Goal: Task Accomplishment & Management: Use online tool/utility

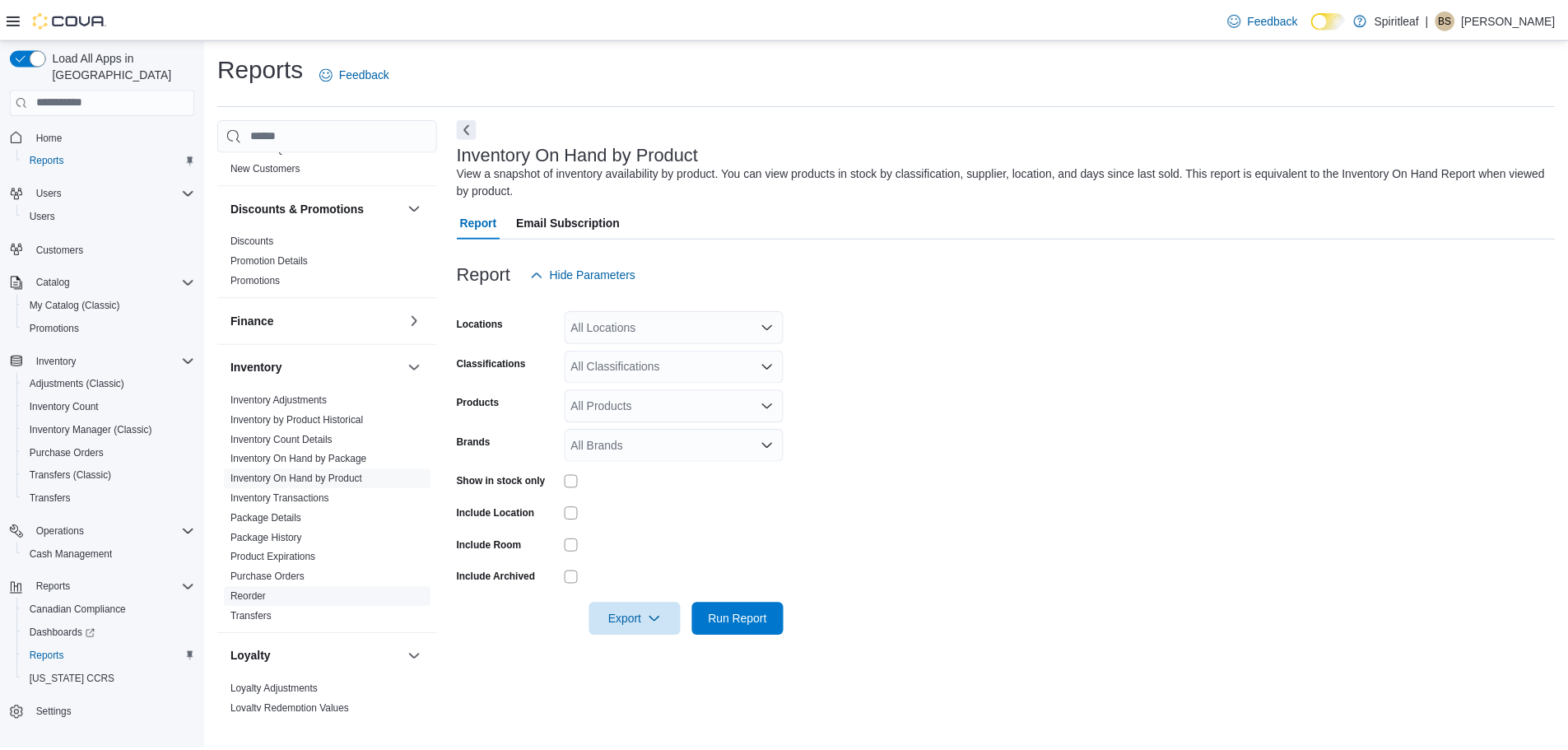
scroll to position [330, 0]
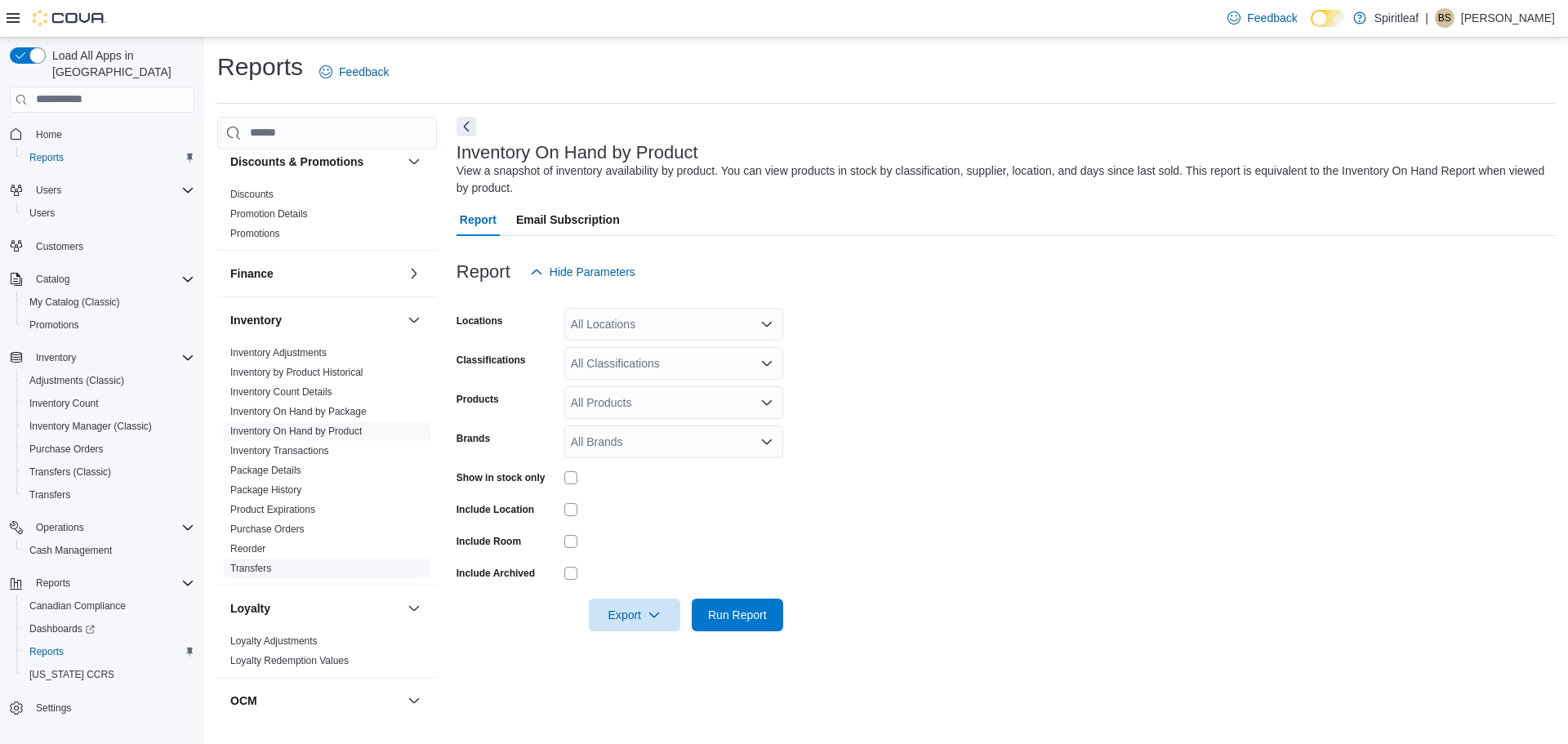
click at [262, 571] on link "Transfers" at bounding box center [250, 568] width 41 height 11
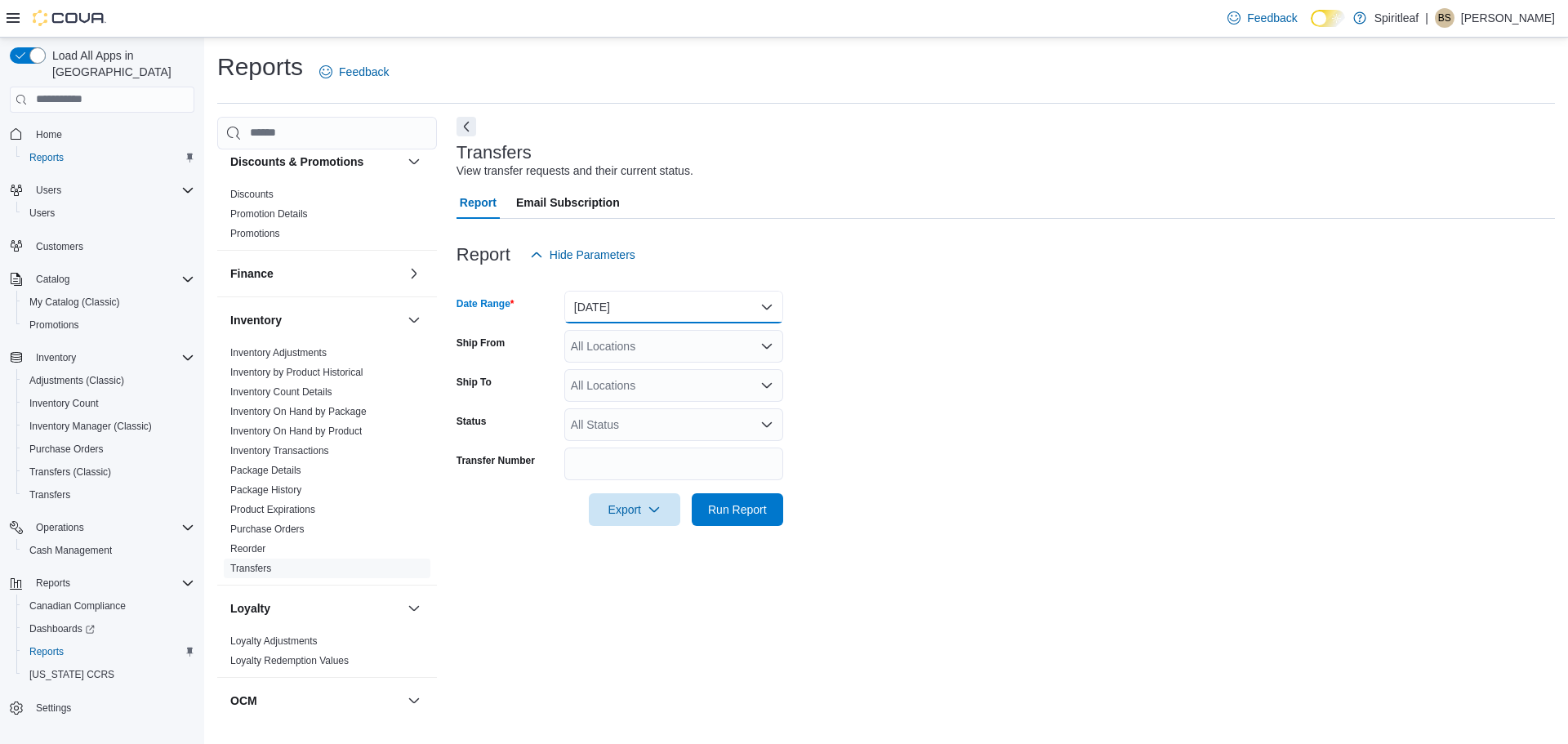
click at [681, 307] on button "[DATE]" at bounding box center [674, 307] width 219 height 32
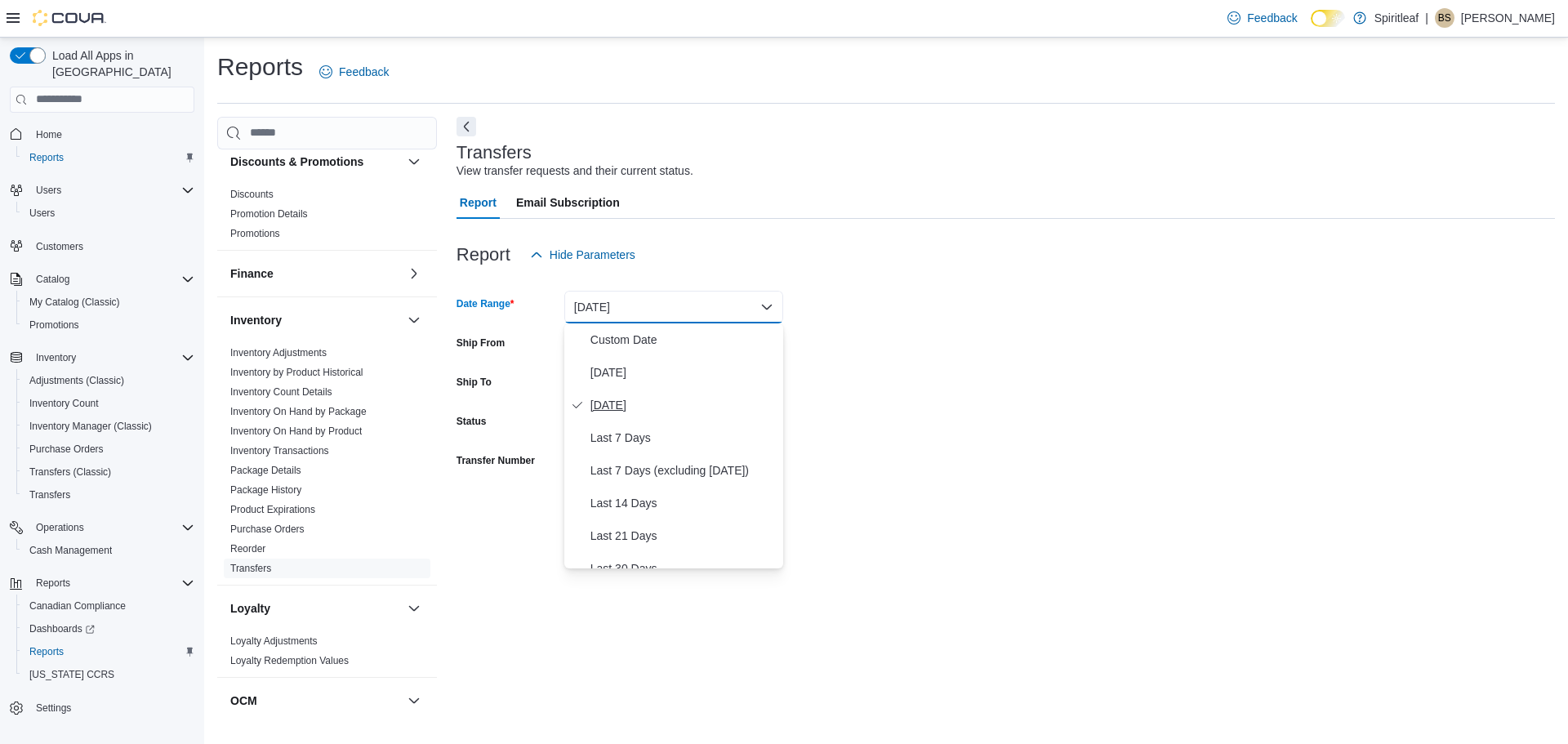
click at [637, 402] on span "[DATE]" at bounding box center [683, 405] width 186 height 20
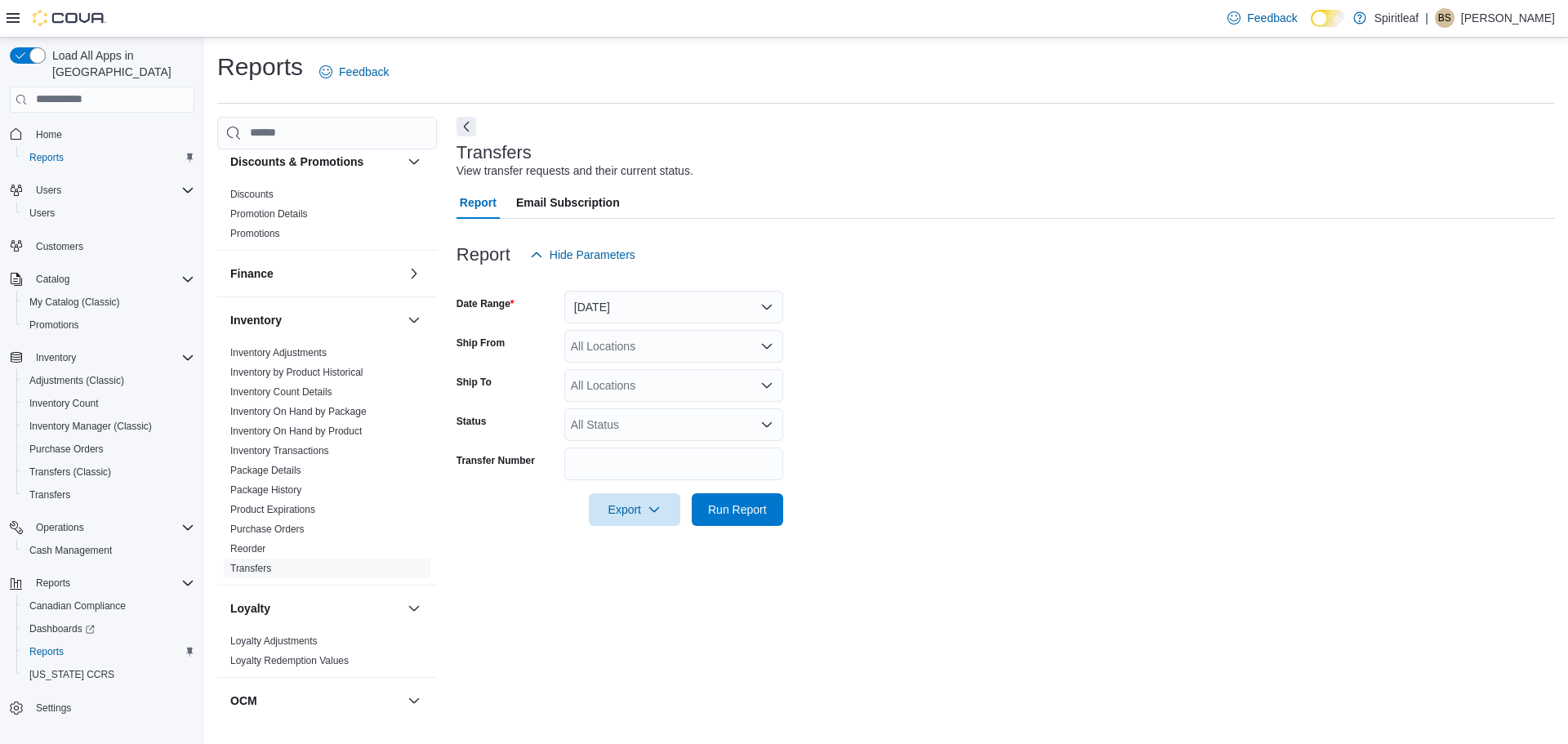
click at [930, 372] on form "Date Range [DATE] Ship From All Locations Ship To All Locations Status All Stat…" at bounding box center [1005, 398] width 1099 height 255
click at [650, 348] on div "All Locations" at bounding box center [674, 346] width 219 height 32
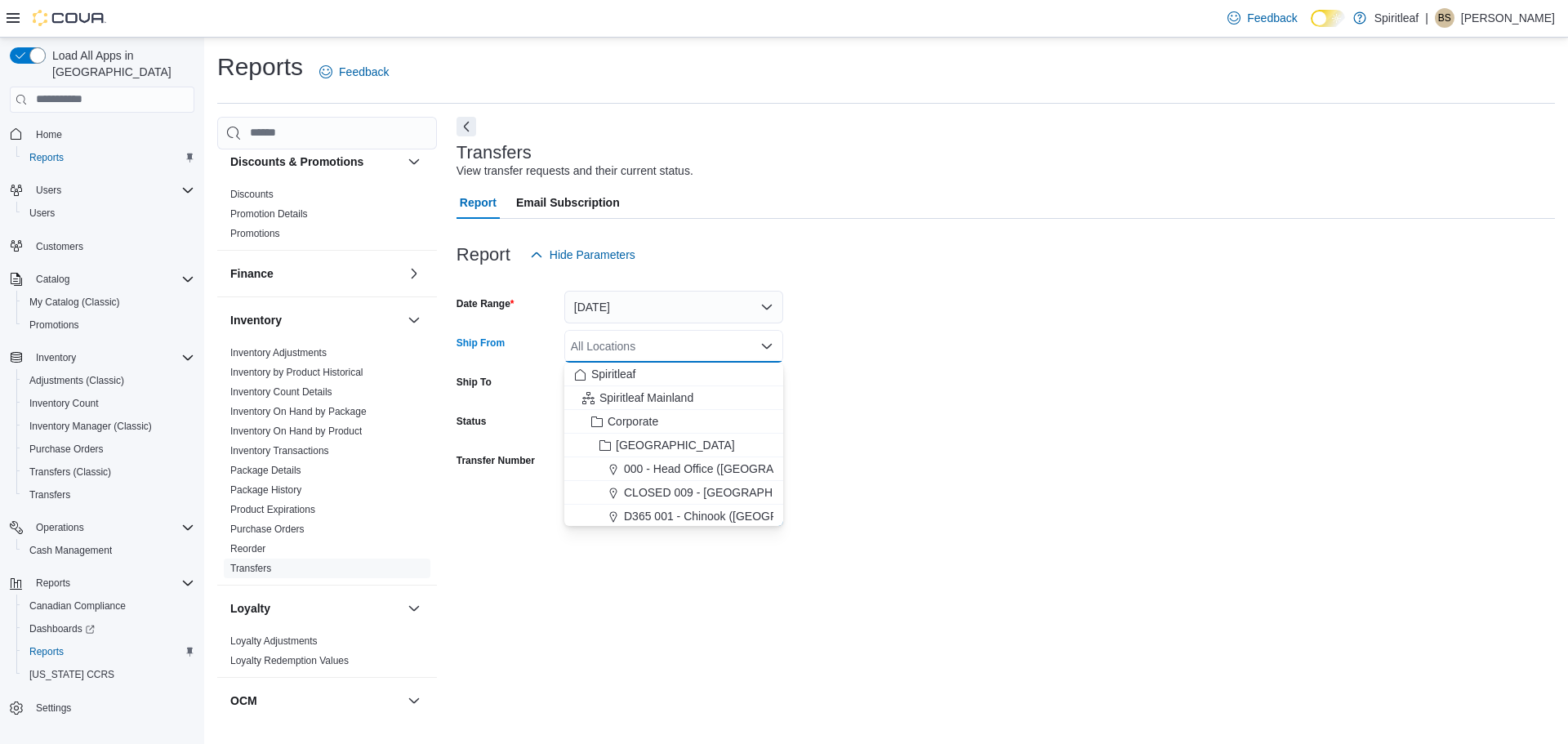
click at [896, 331] on form "Date Range [DATE] Ship From All Locations Combo box. Selected. Combo box input.…" at bounding box center [1005, 398] width 1099 height 255
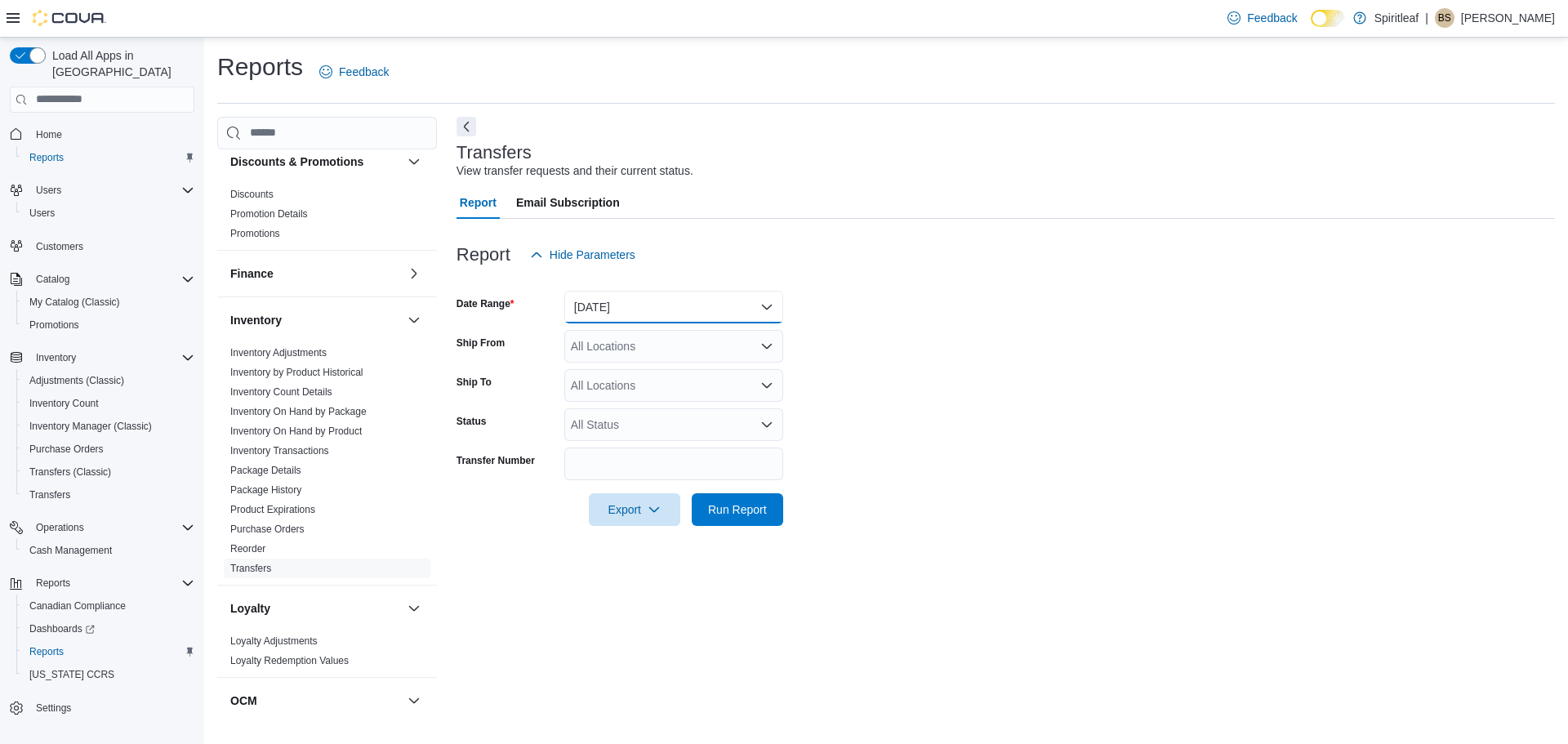
click at [672, 311] on button "[DATE]" at bounding box center [674, 307] width 219 height 32
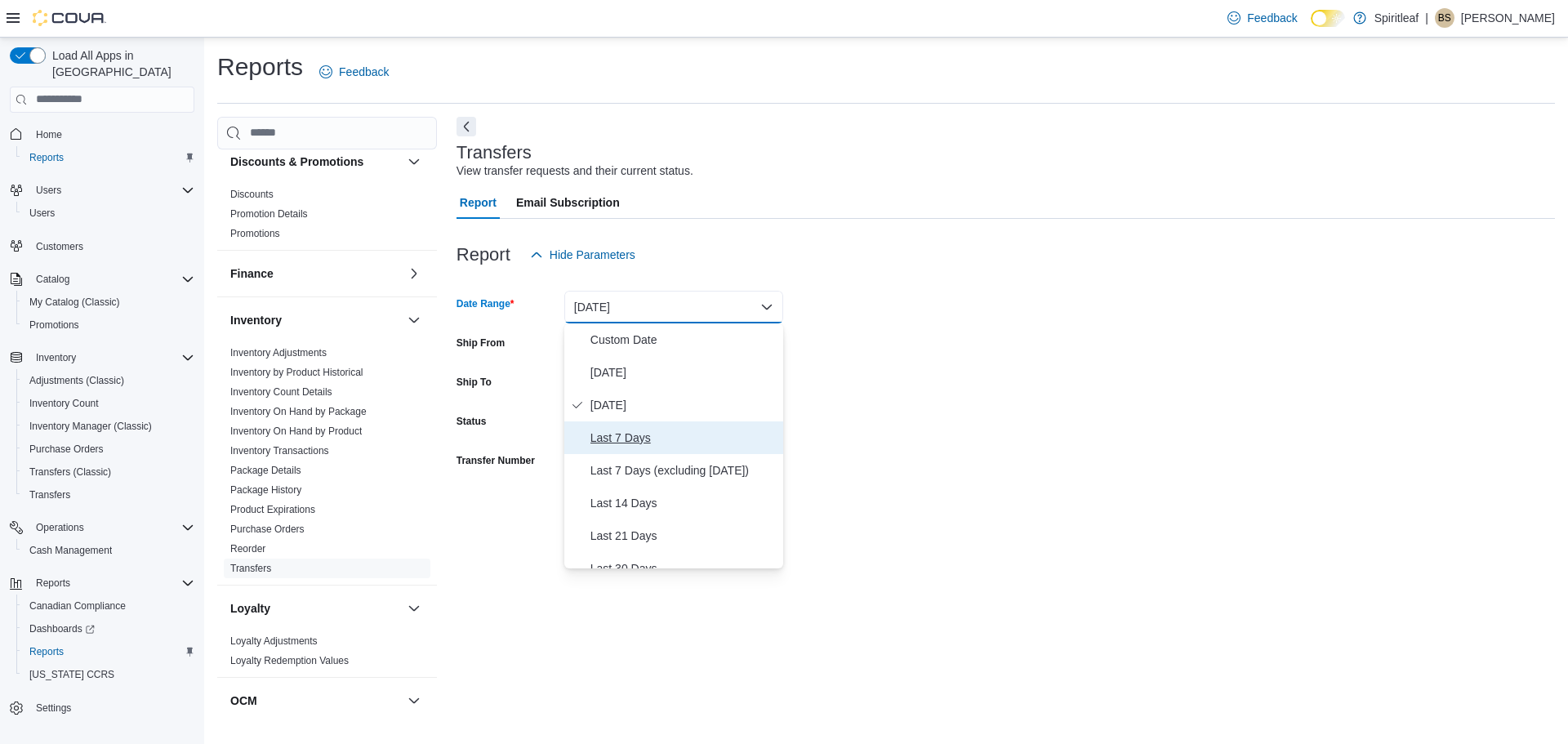
click at [675, 441] on span "Last 7 Days" at bounding box center [683, 437] width 186 height 20
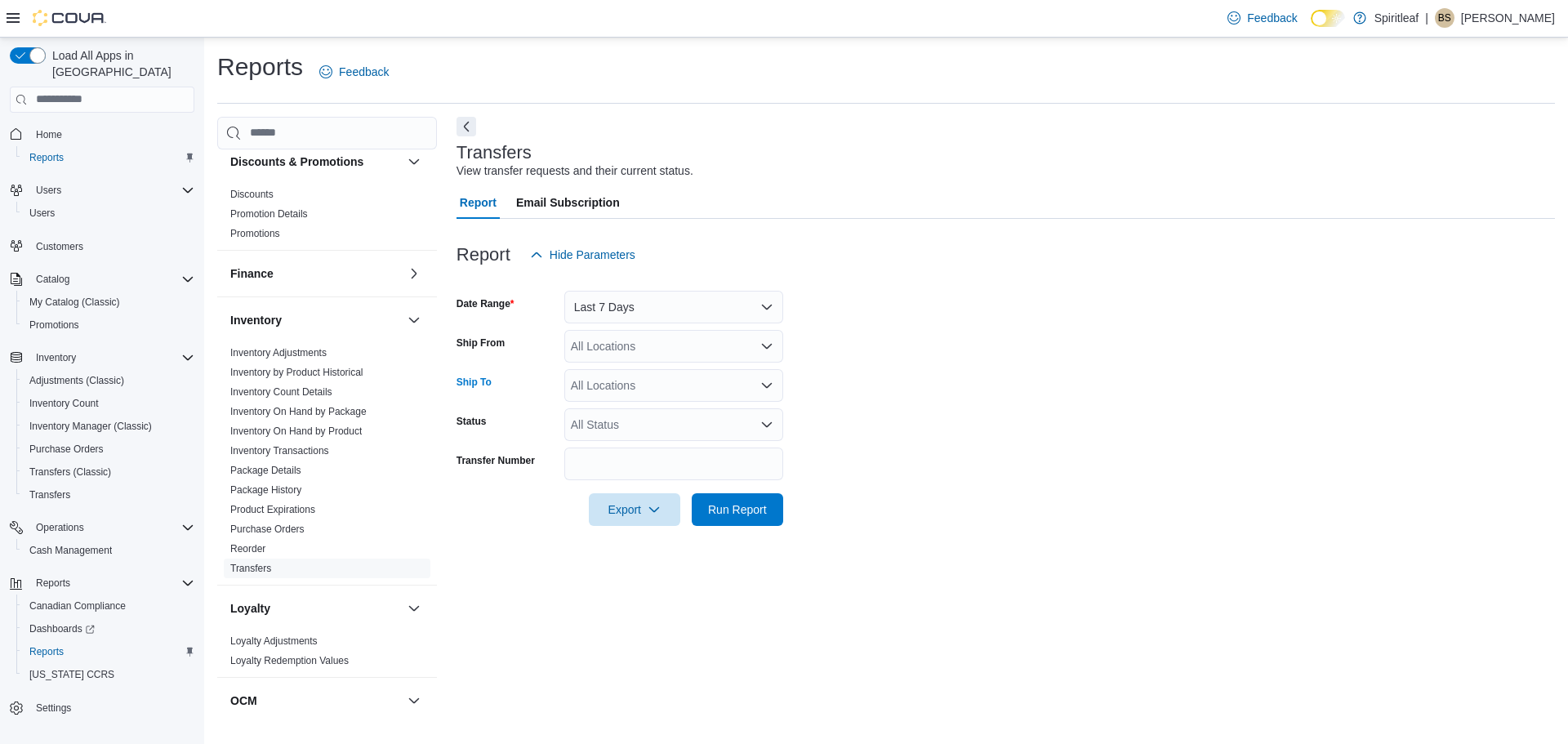
click at [641, 391] on div "All Locations" at bounding box center [674, 385] width 219 height 32
type input "***"
click at [660, 411] on span "505 - Spiritleaf Tenth Line Rd (Orleans)" at bounding box center [679, 412] width 113 height 16
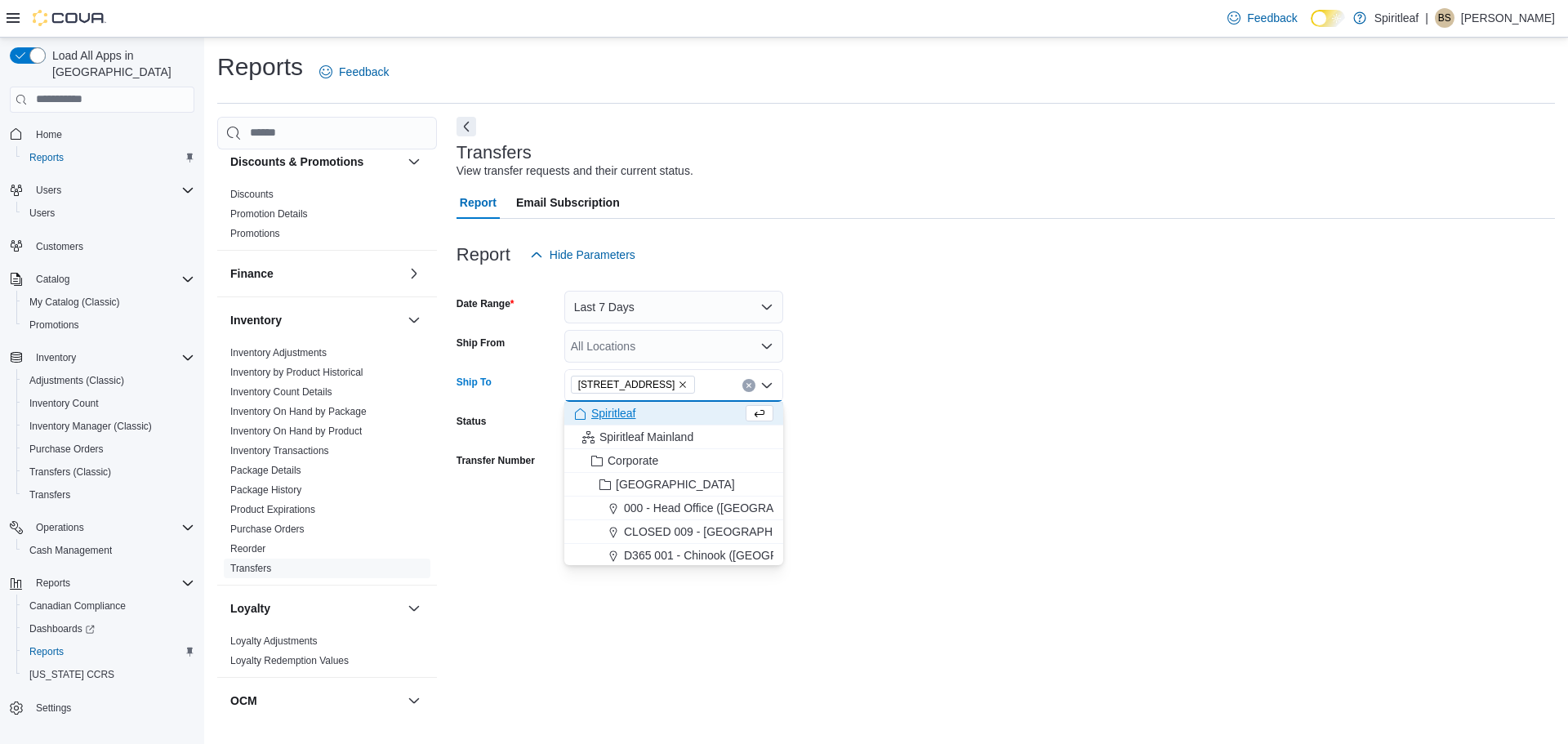
click at [633, 360] on div "All Locations" at bounding box center [674, 346] width 219 height 32
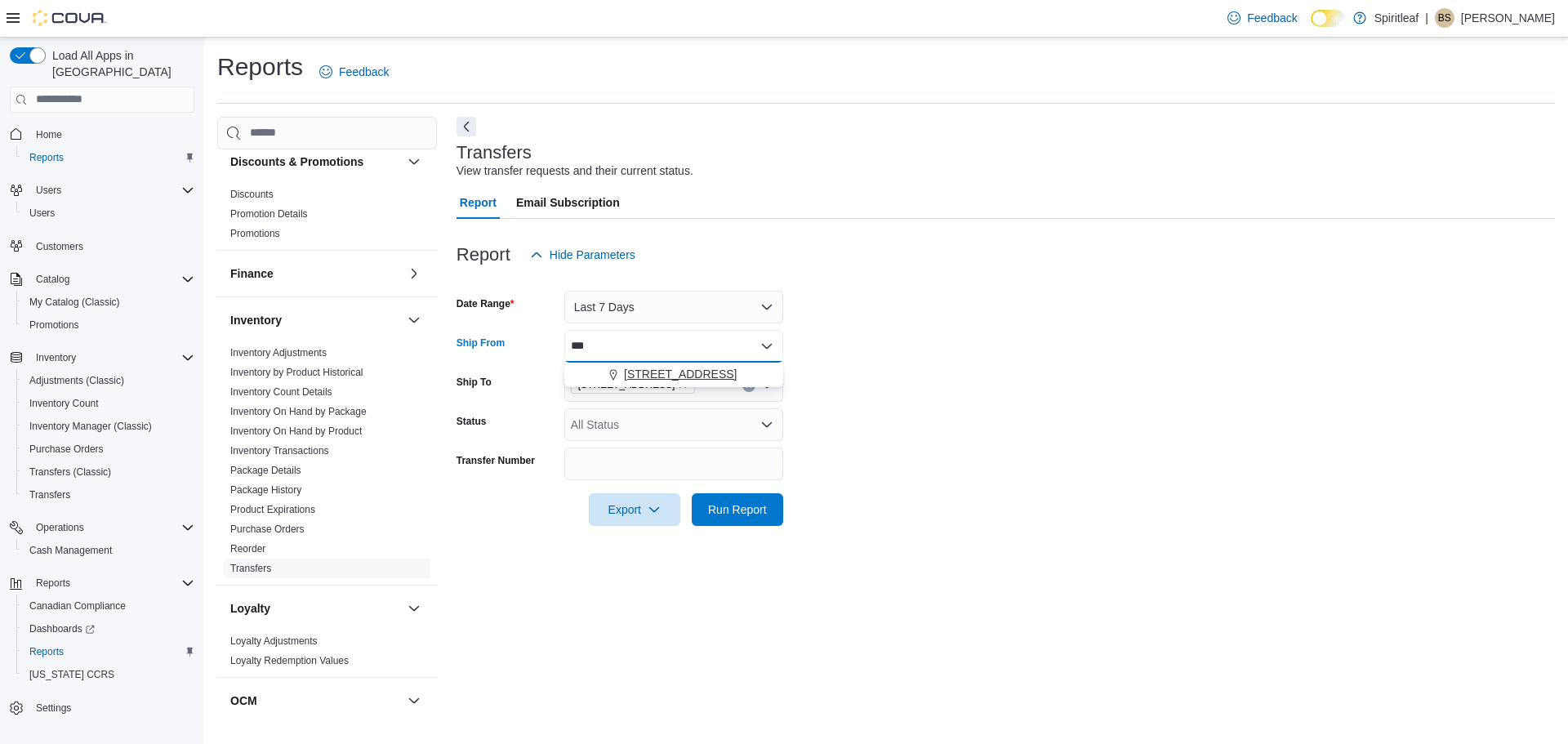
type input "***"
drag, startPoint x: 664, startPoint y: 372, endPoint x: 1070, endPoint y: 410, distance: 407.8
click at [669, 372] on span "501 - Spiritleaf Wellington St W (Ottawa)" at bounding box center [679, 373] width 113 height 16
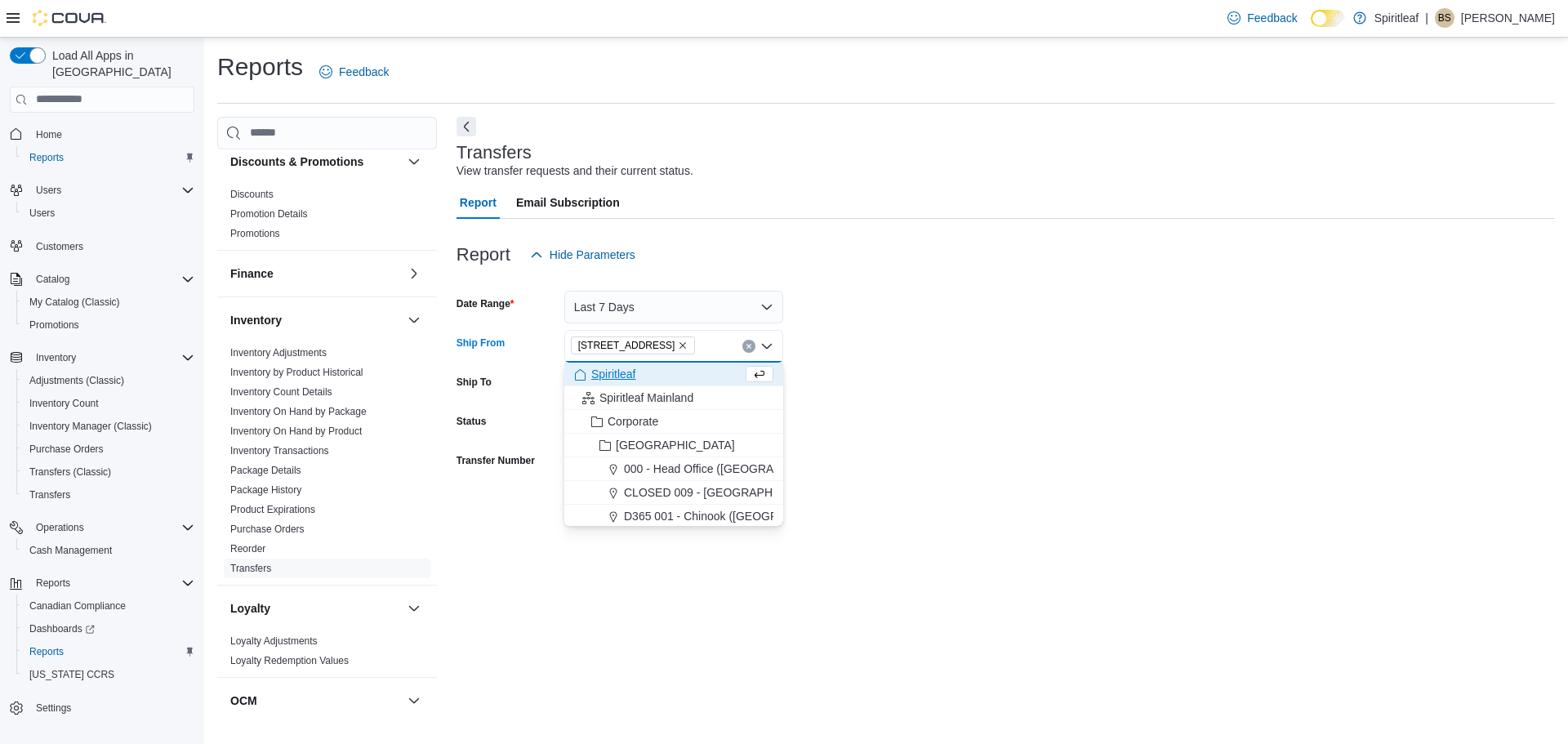
drag, startPoint x: 1069, startPoint y: 414, endPoint x: 810, endPoint y: 480, distance: 267.3
click at [1069, 414] on form "Date Range Last 7 Days Ship From 501 - Spiritleaf Wellington St W (Ottawa) Comb…" at bounding box center [1005, 398] width 1099 height 255
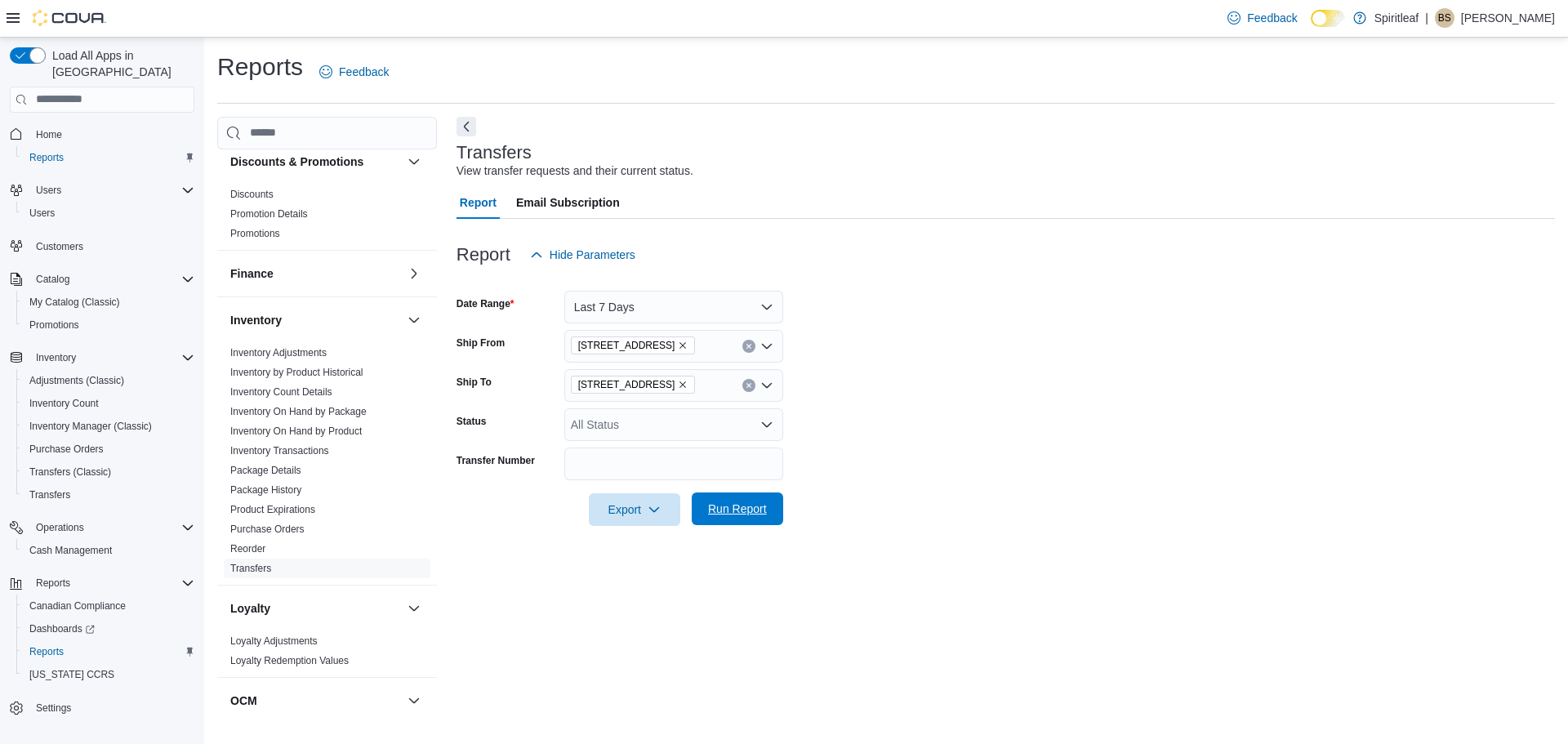
click at [724, 513] on span "Run Report" at bounding box center [737, 508] width 59 height 16
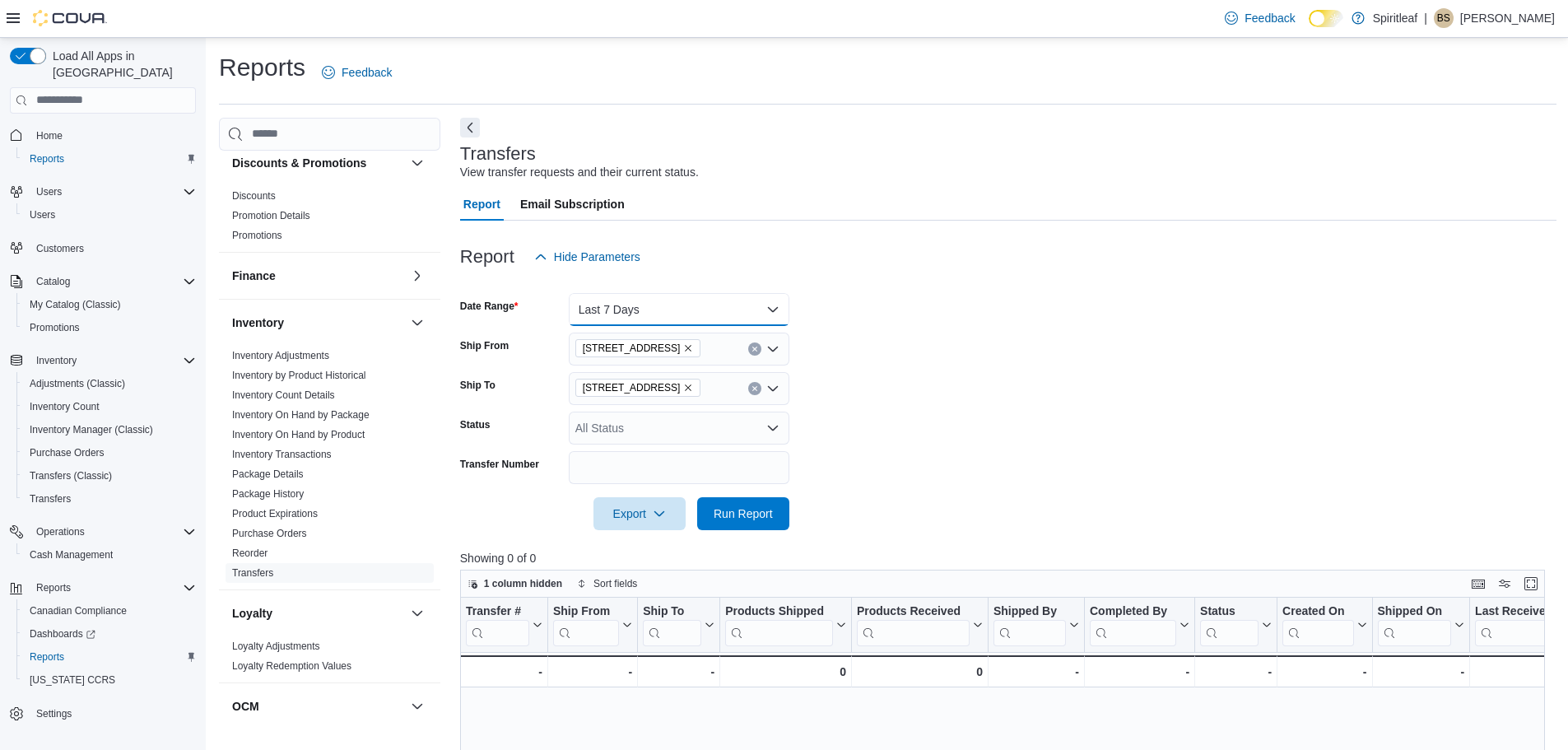
click at [712, 312] on button "Last 7 Days" at bounding box center [679, 309] width 220 height 33
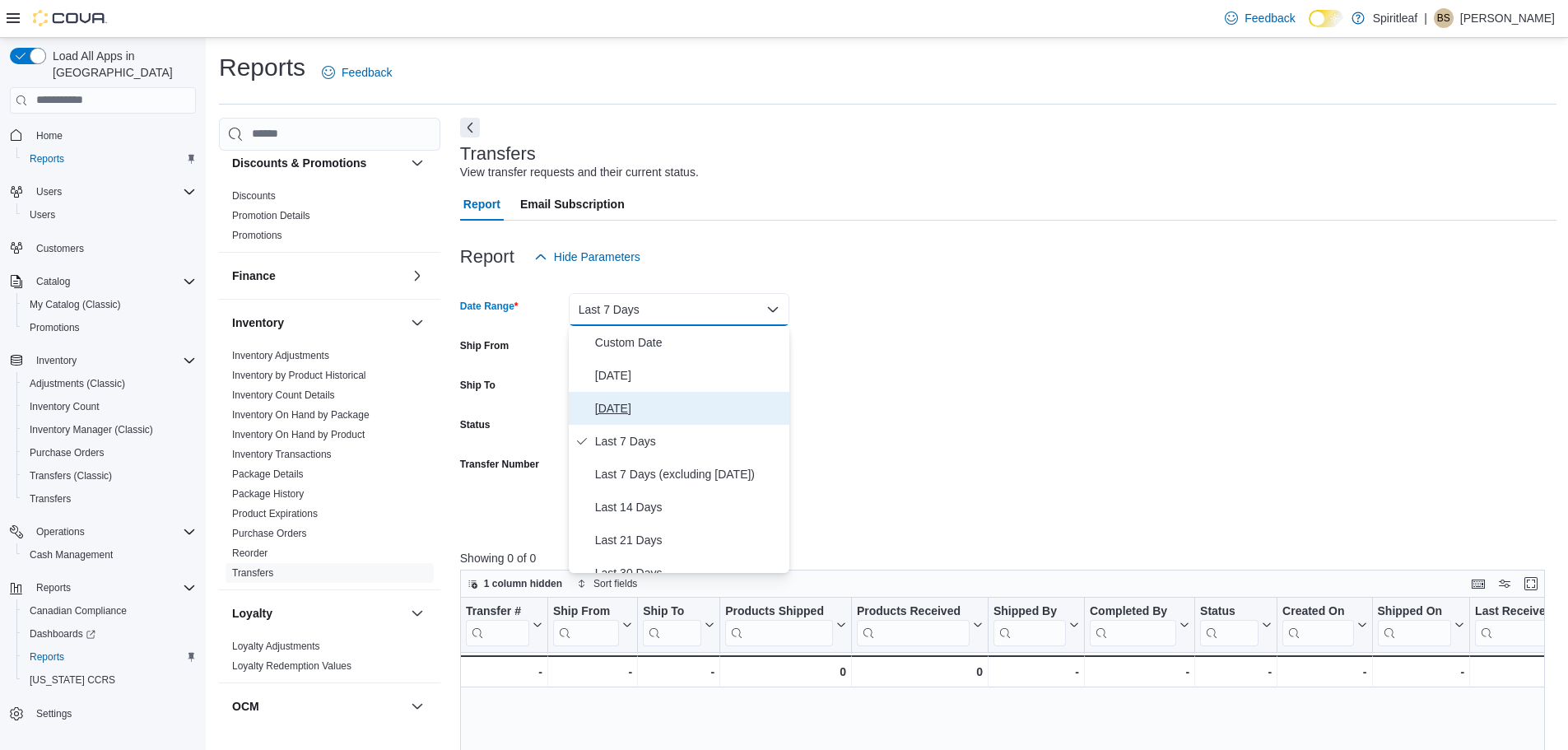
click at [646, 404] on span "Yesterday" at bounding box center [689, 408] width 188 height 20
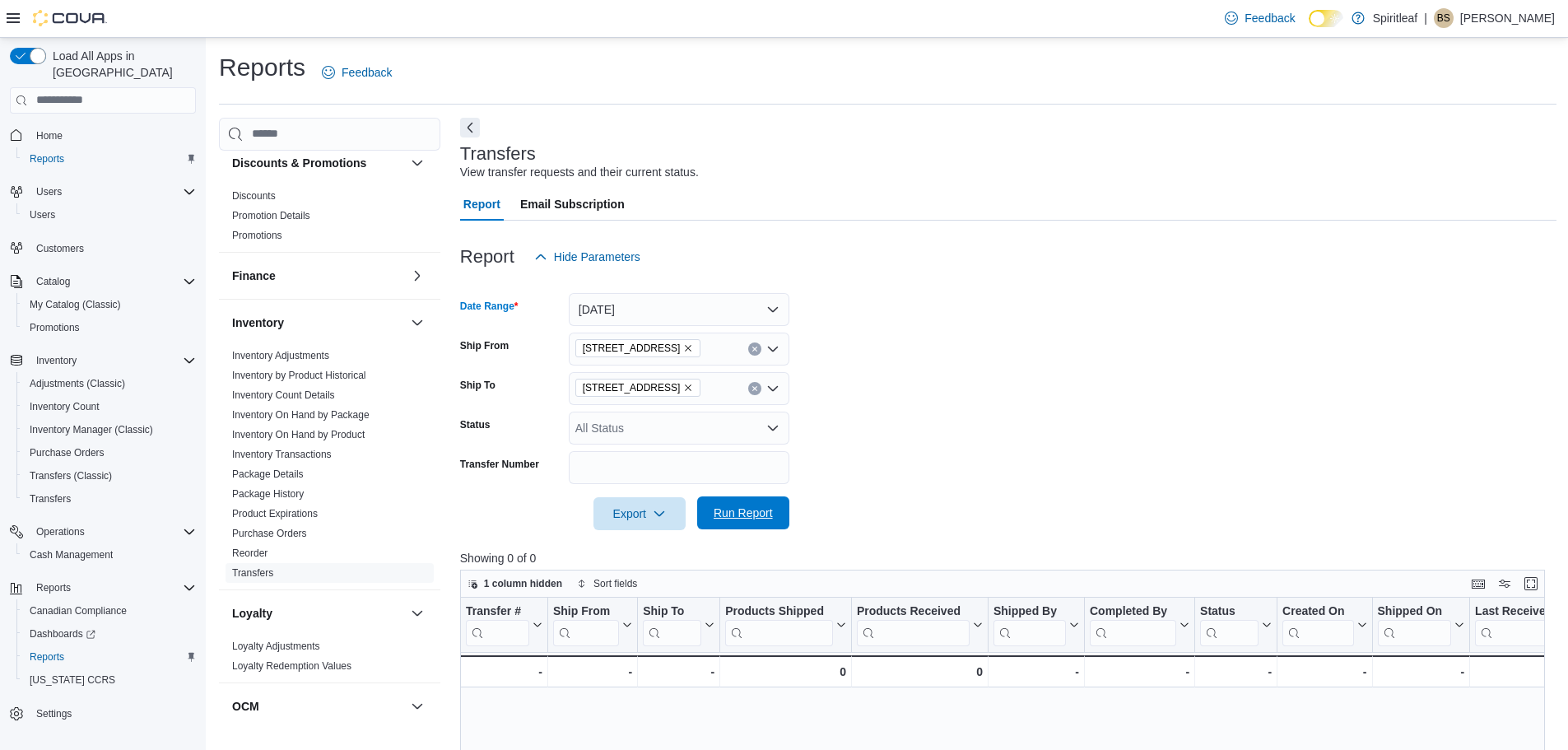
click at [741, 506] on span "Run Report" at bounding box center [743, 512] width 59 height 16
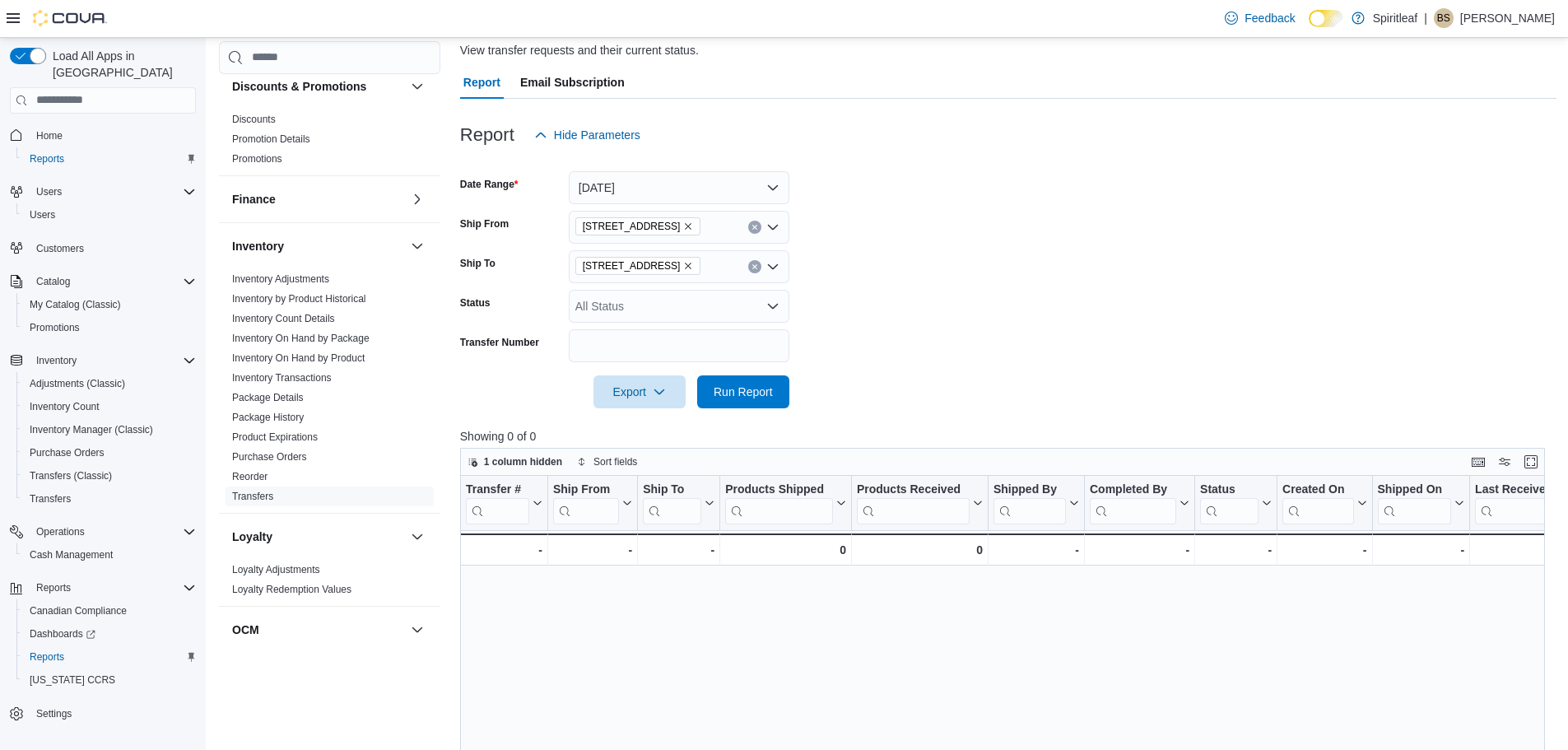
scroll to position [165, 0]
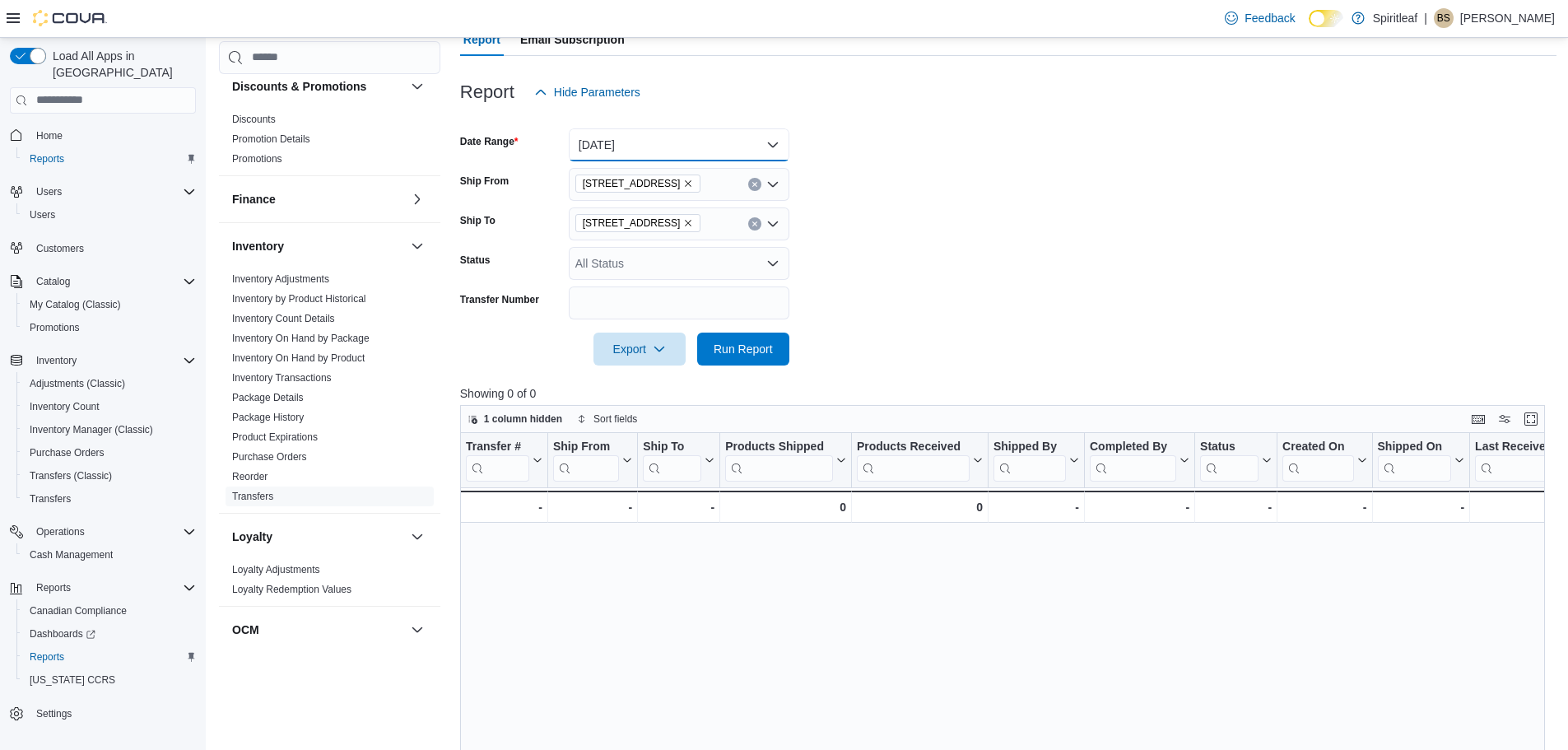
click at [702, 137] on button "Yesterday" at bounding box center [679, 145] width 220 height 33
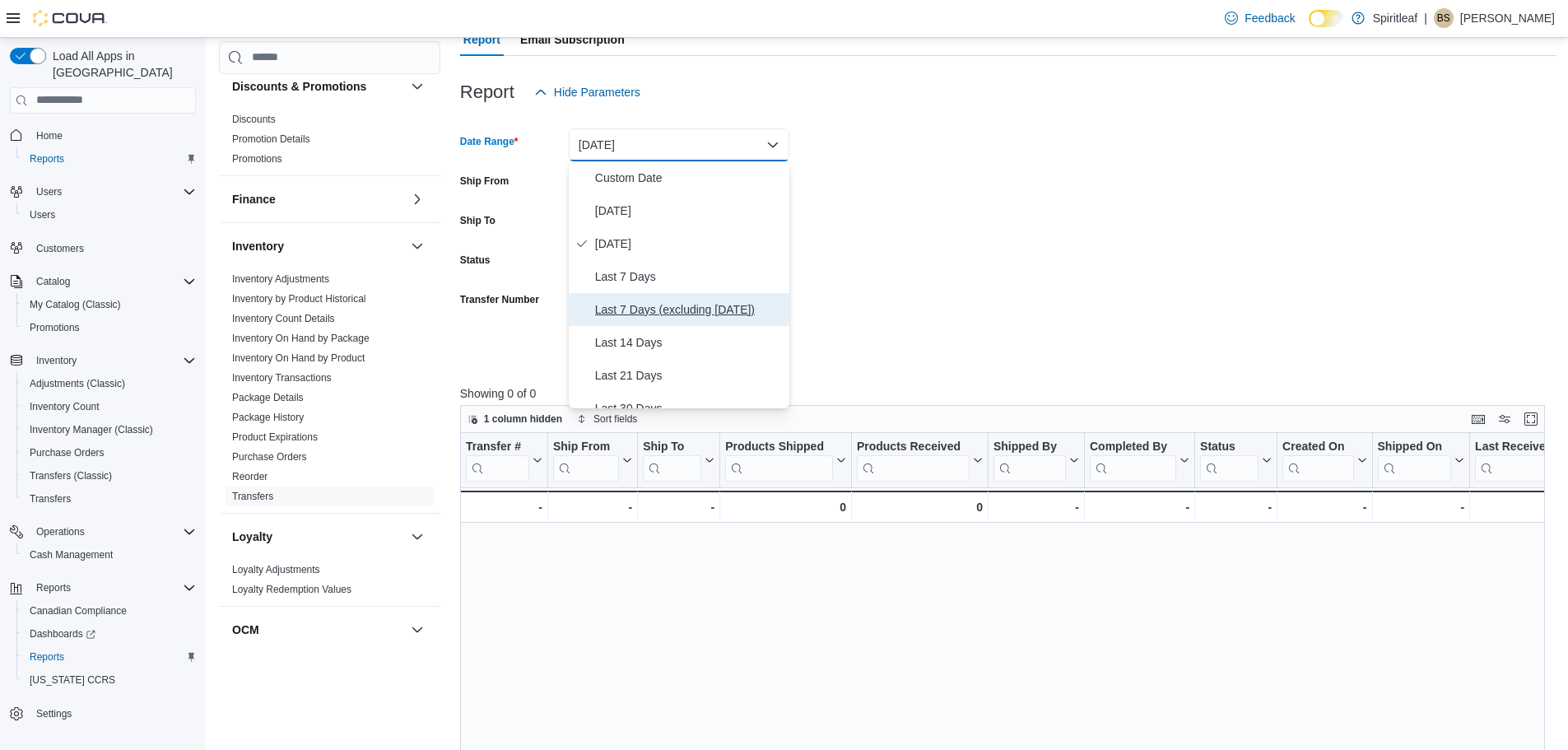
click at [653, 312] on span "Last 7 Days (excluding today)" at bounding box center [689, 309] width 188 height 20
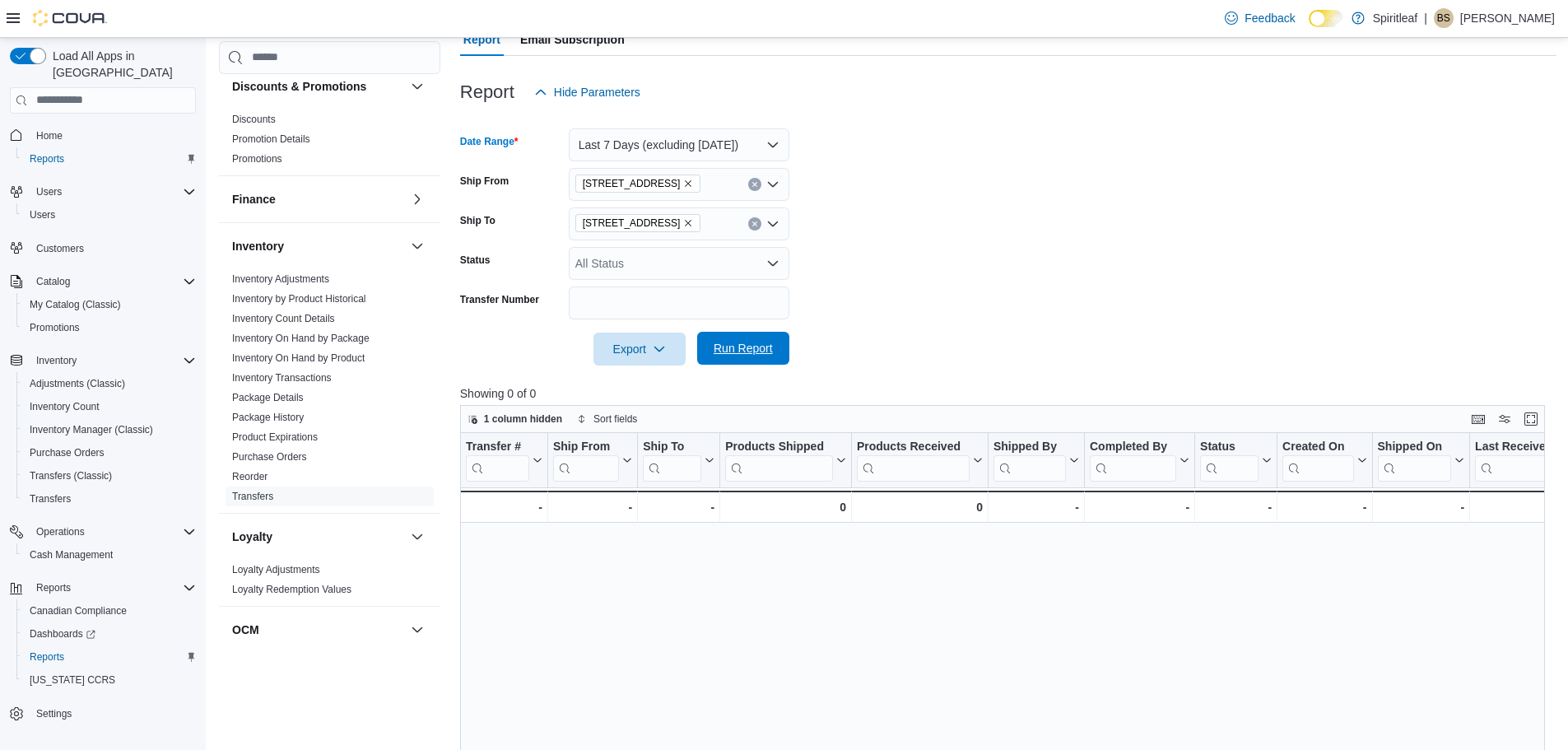
click at [739, 346] on span "Run Report" at bounding box center [743, 348] width 59 height 16
click at [693, 145] on button "Last 7 Days (excluding today)" at bounding box center [679, 145] width 220 height 33
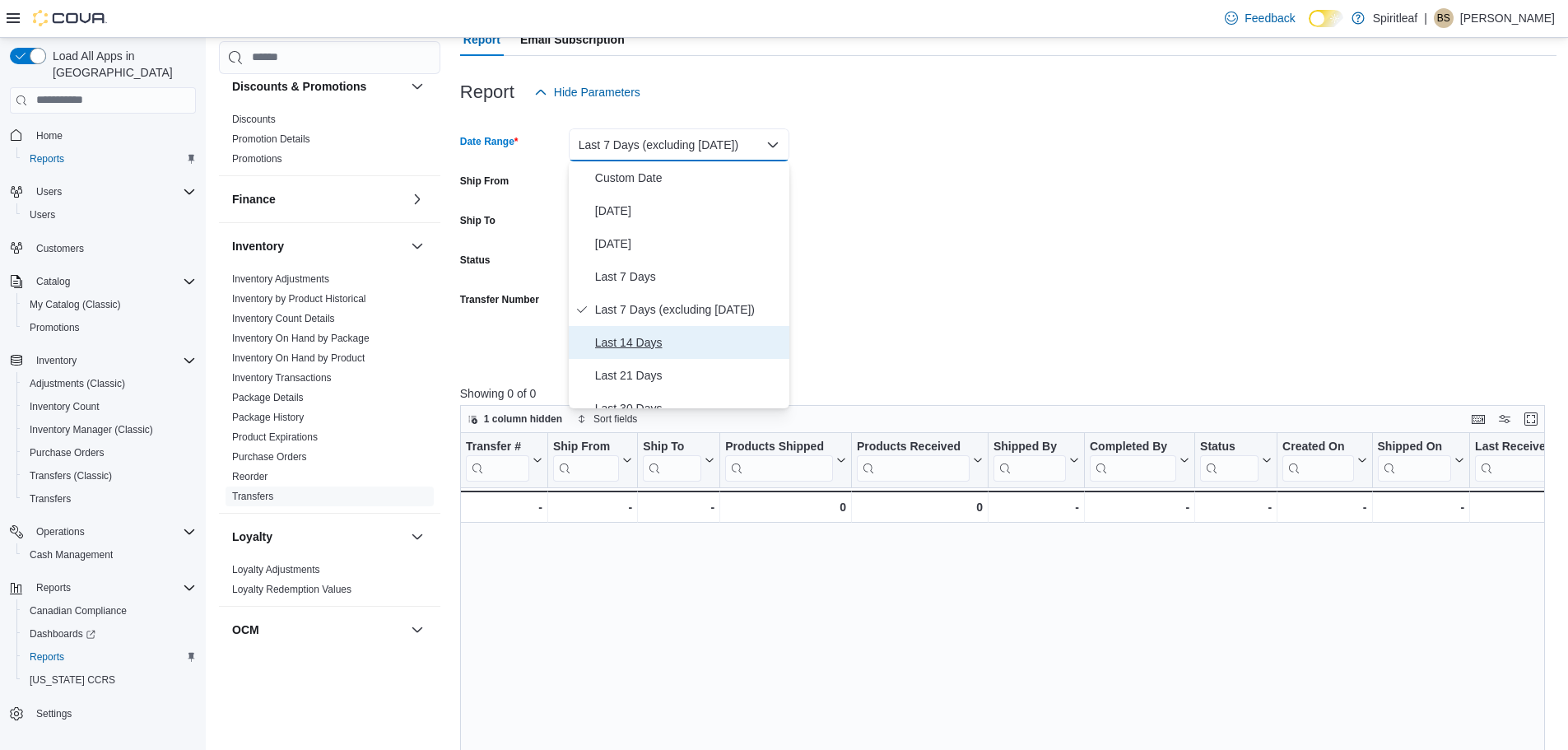
click at [662, 342] on span "Last 14 Days" at bounding box center [689, 342] width 188 height 20
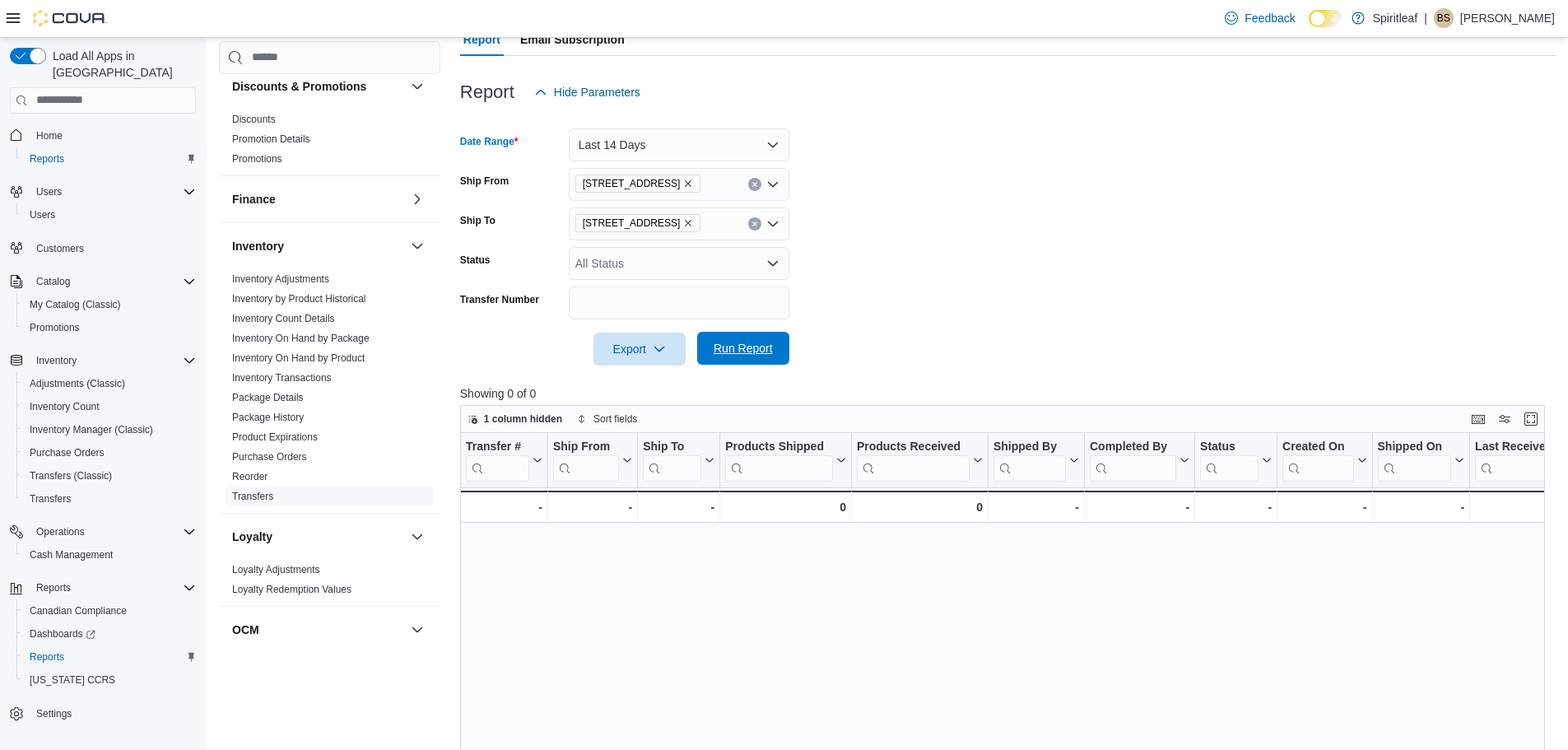
click at [758, 356] on span "Run Report" at bounding box center [743, 348] width 73 height 33
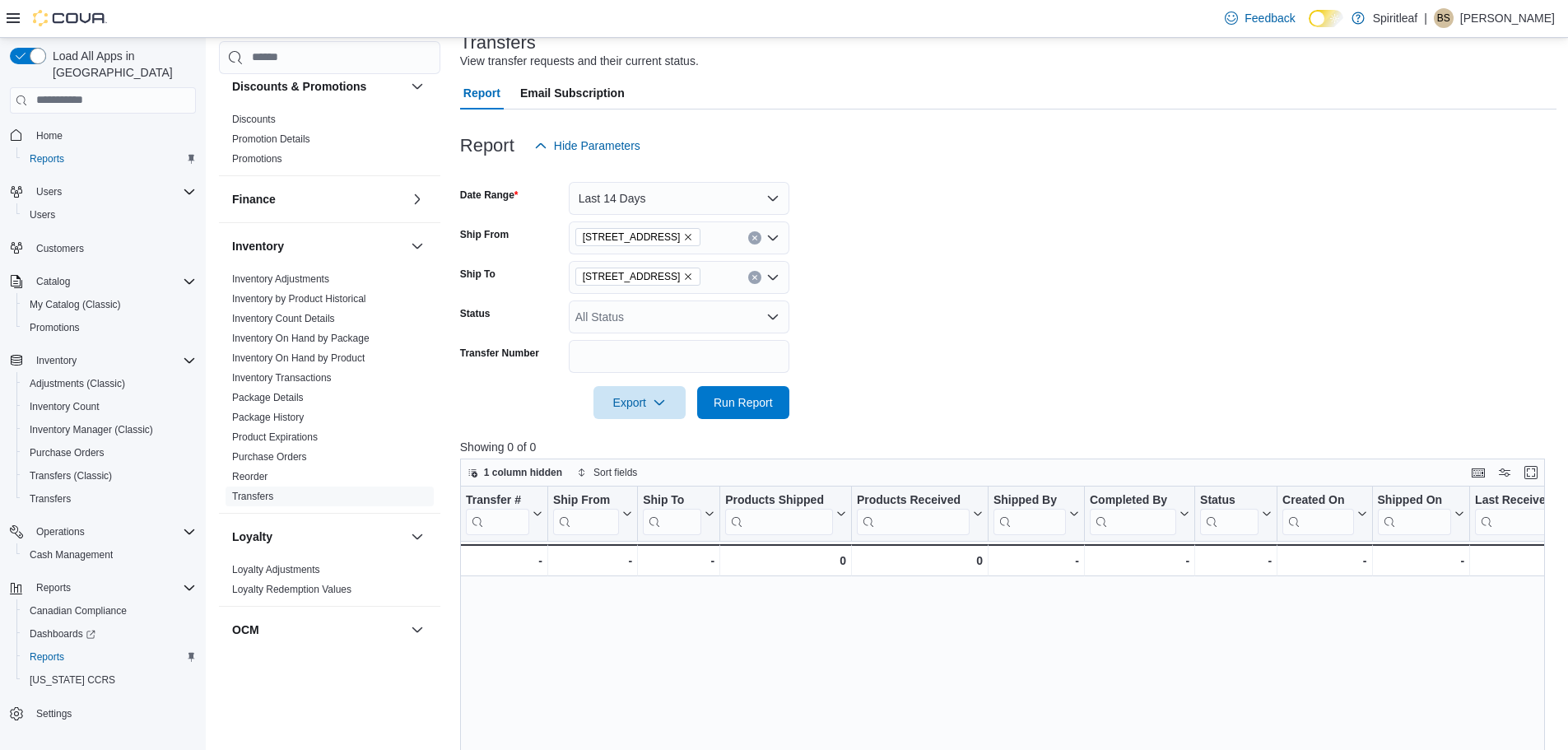
scroll to position [82, 0]
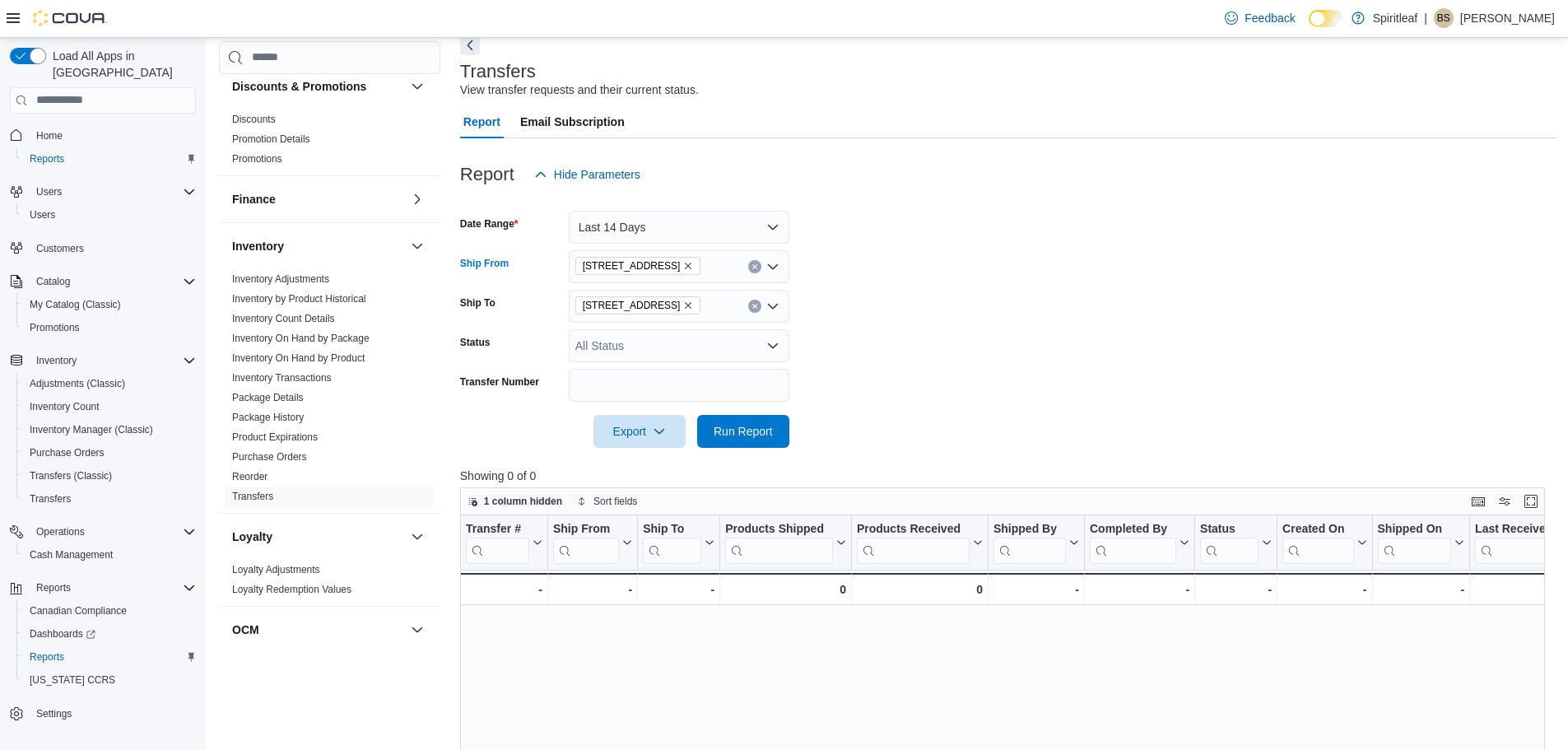
click at [759, 270] on button "Clear input" at bounding box center [755, 266] width 13 height 13
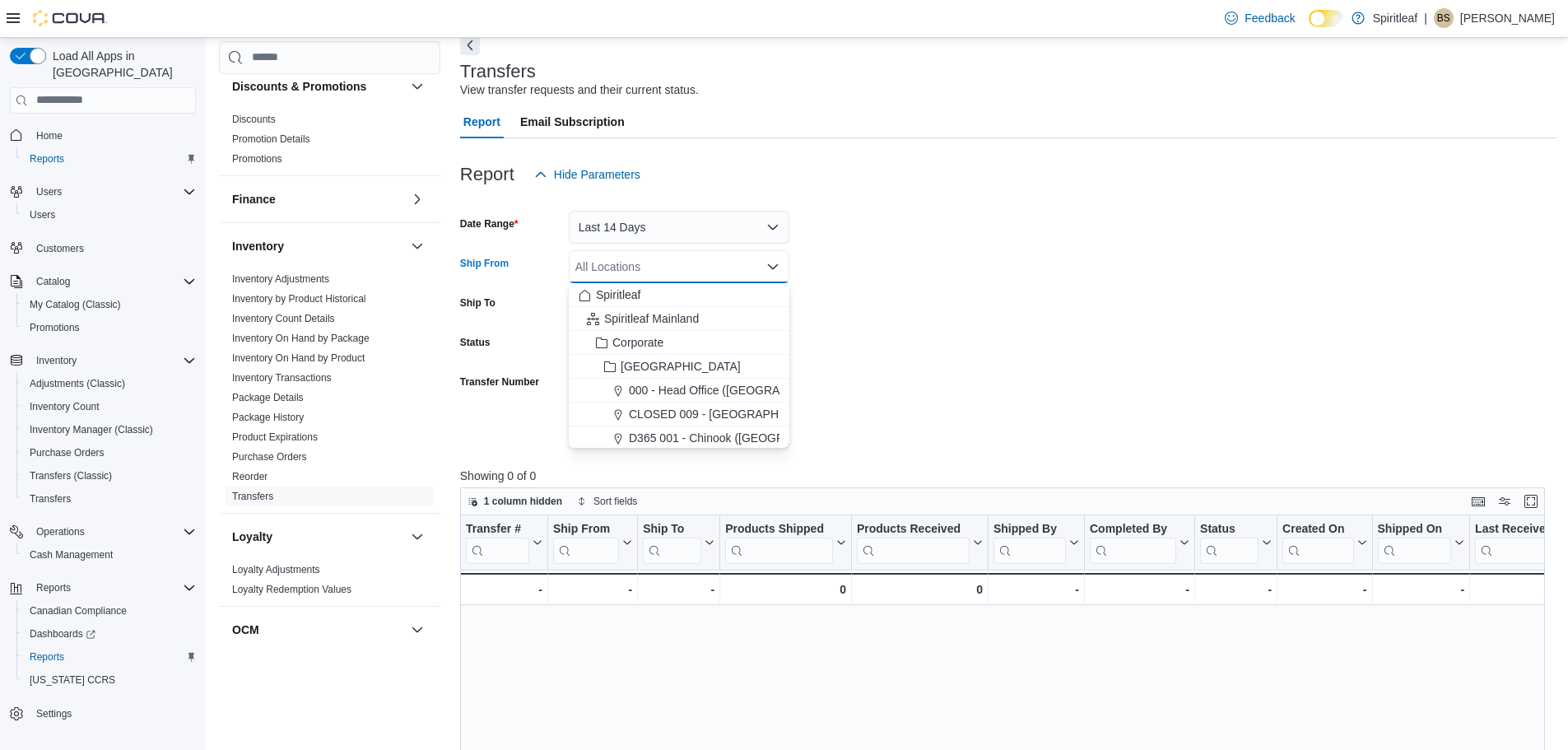
click at [956, 290] on form "Date Range Last 14 Days Ship From All Locations Combo box. Selected. Combo box …" at bounding box center [1008, 319] width 1096 height 257
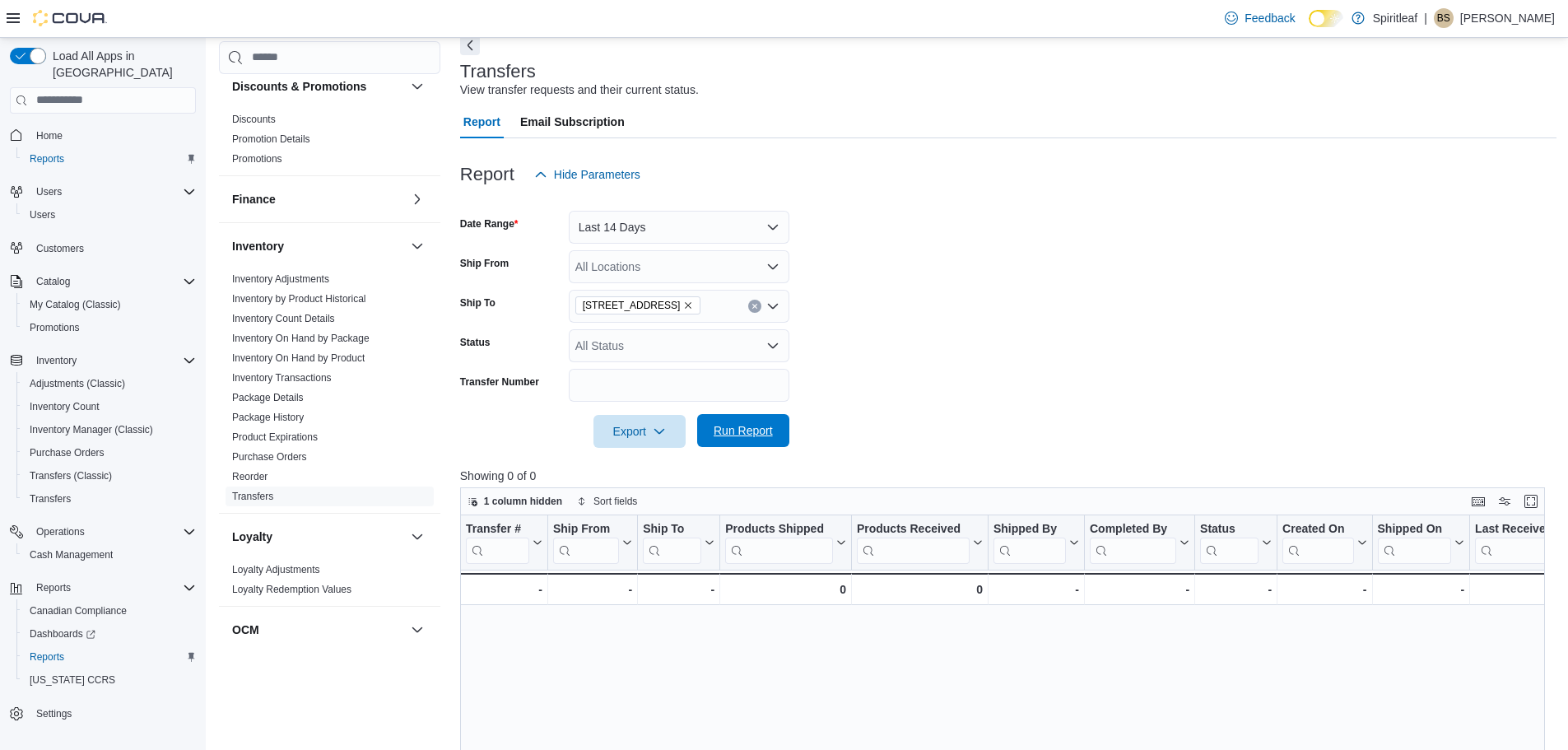
click at [754, 433] on span "Run Report" at bounding box center [743, 430] width 59 height 16
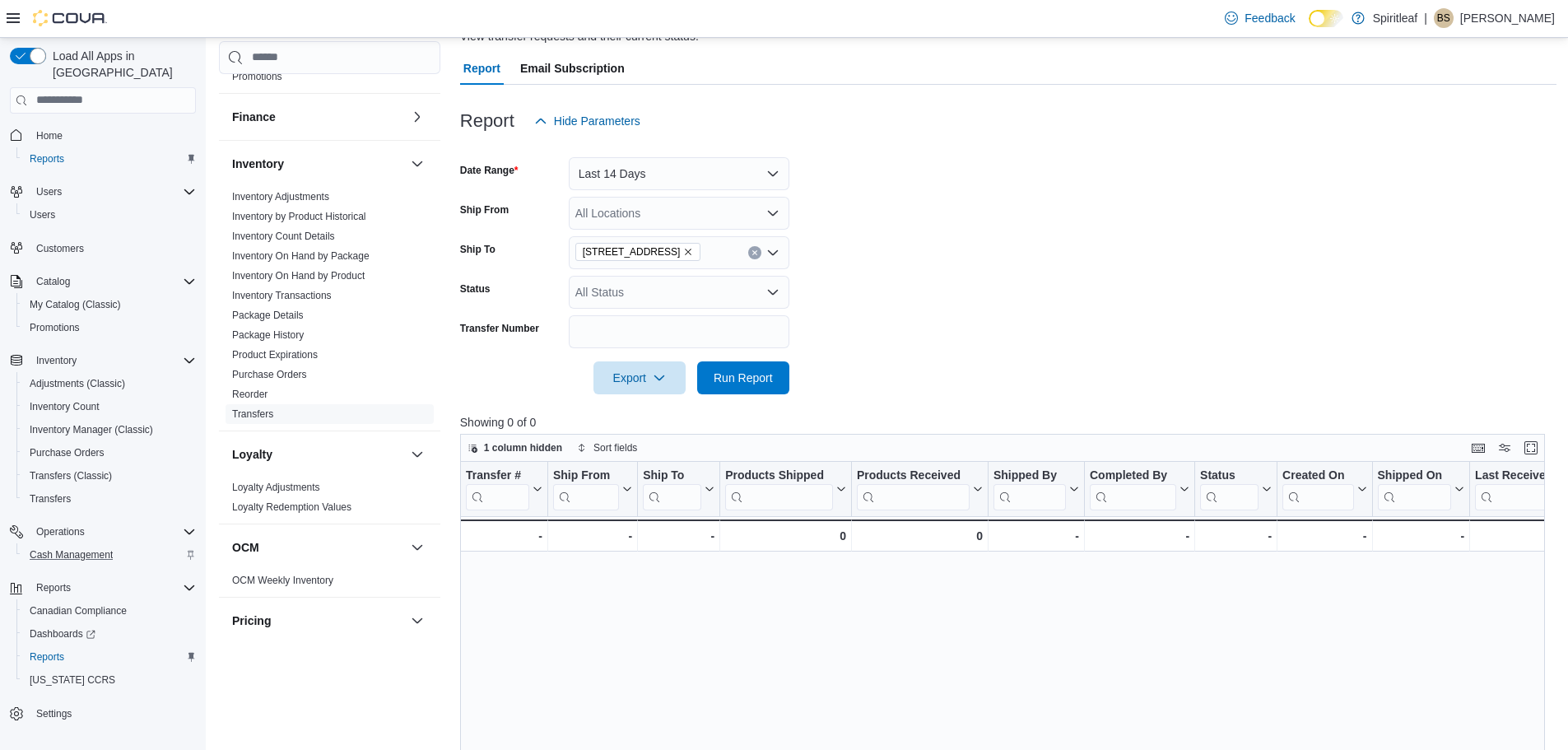
scroll to position [165, 0]
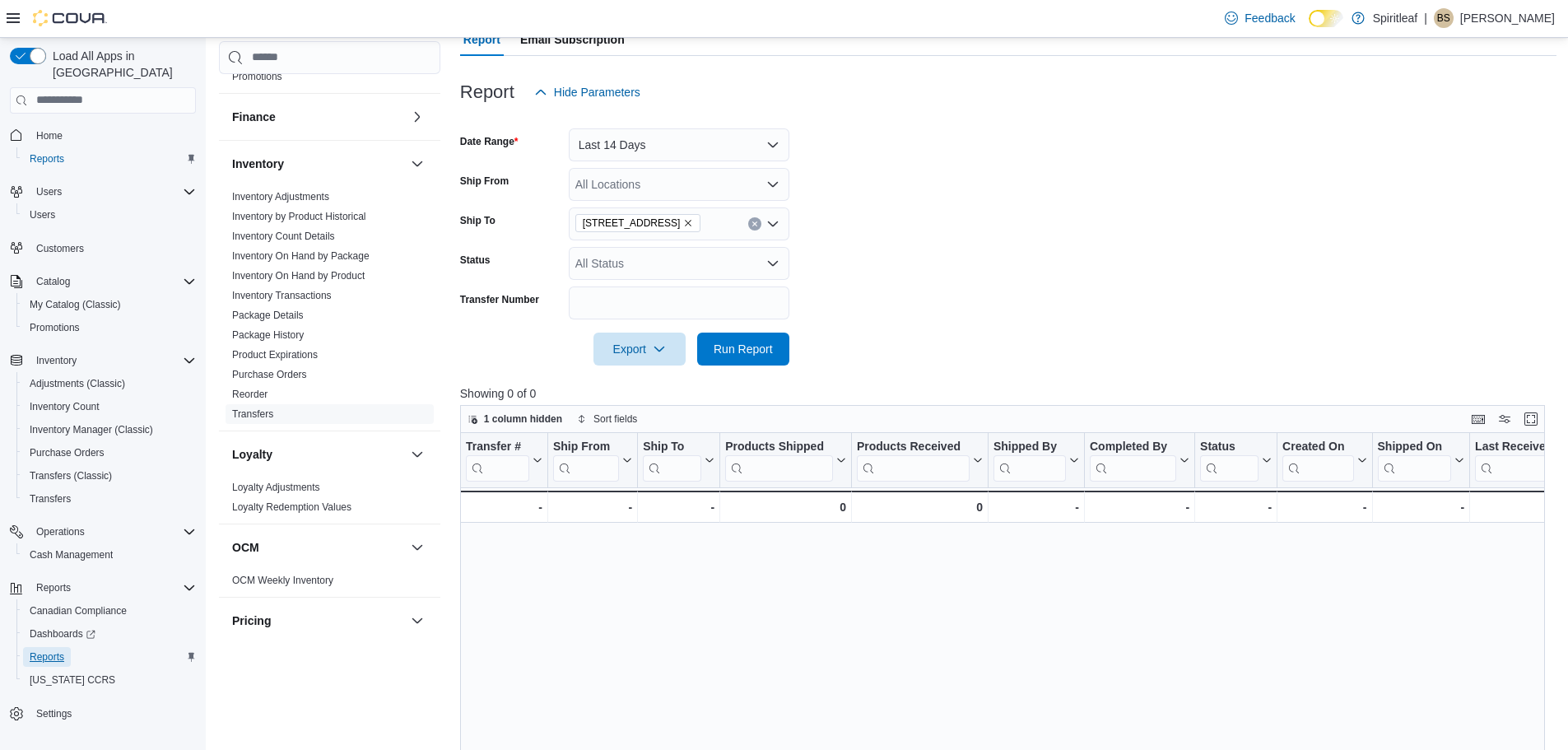
click at [50, 650] on span "Reports" at bounding box center [47, 657] width 34 height 13
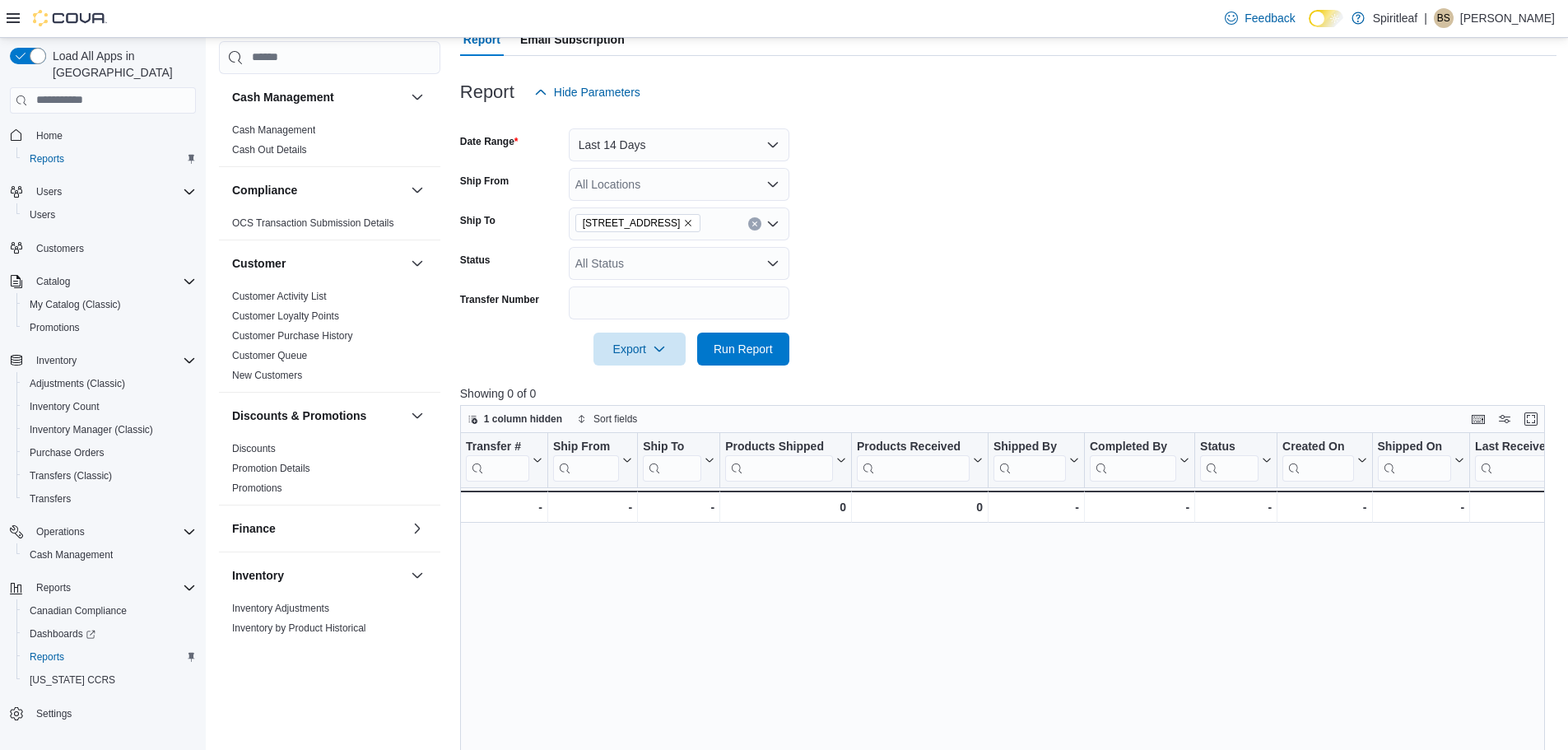
click at [1529, 17] on p "Beth S" at bounding box center [1507, 18] width 95 height 20
click at [1458, 155] on span "Sign Out" at bounding box center [1448, 160] width 44 height 16
